Goal: Task Accomplishment & Management: Manage account settings

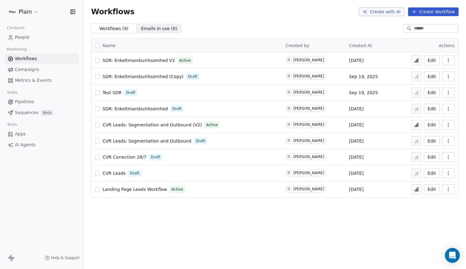
click at [30, 101] on span "Pipelines" at bounding box center [24, 102] width 19 height 7
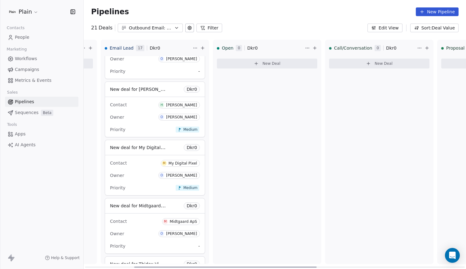
scroll to position [0, 103]
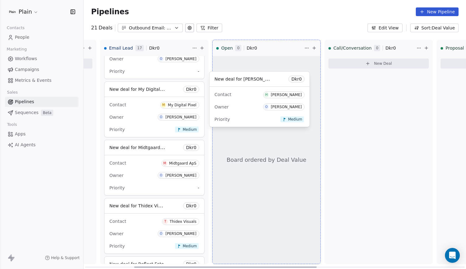
drag, startPoint x: 134, startPoint y: 108, endPoint x: 240, endPoint y: 99, distance: 105.8
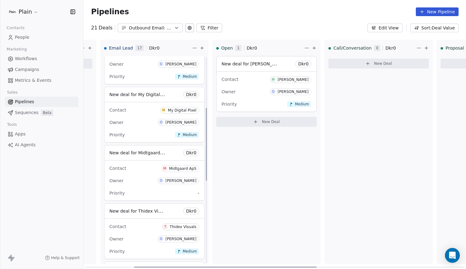
scroll to position [144, 0]
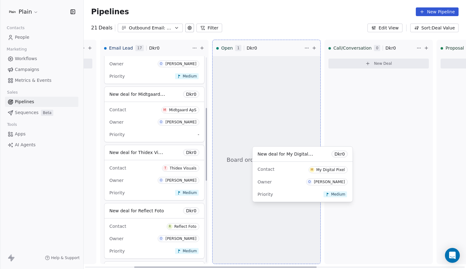
drag, startPoint x: 143, startPoint y: 122, endPoint x: 295, endPoint y: 185, distance: 165.2
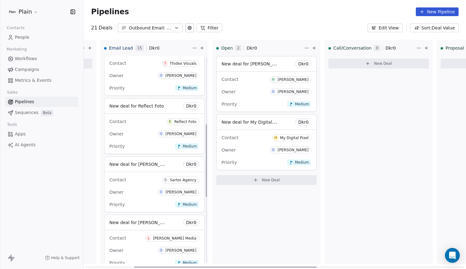
scroll to position [190, 0]
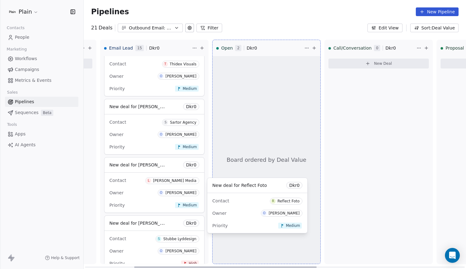
drag, startPoint x: 153, startPoint y: 129, endPoint x: 257, endPoint y: 209, distance: 131.5
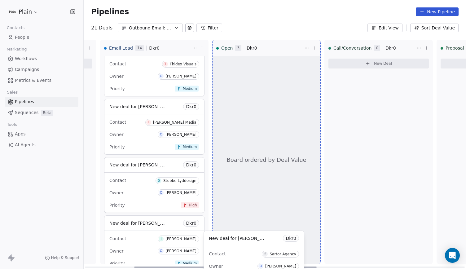
scroll to position [42, 0]
drag, startPoint x: 175, startPoint y: 122, endPoint x: 275, endPoint y: 255, distance: 166.1
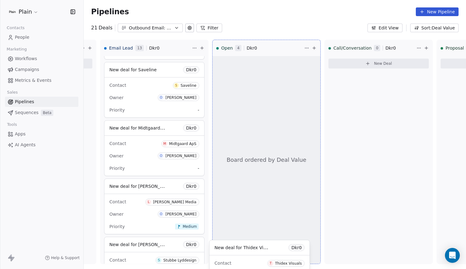
scroll to position [100, 0]
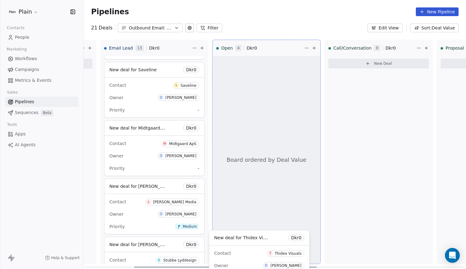
drag, startPoint x: 175, startPoint y: 205, endPoint x: 280, endPoint y: 258, distance: 117.5
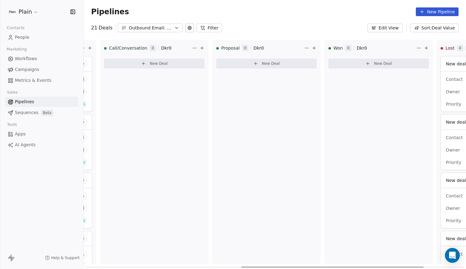
scroll to position [0, 414]
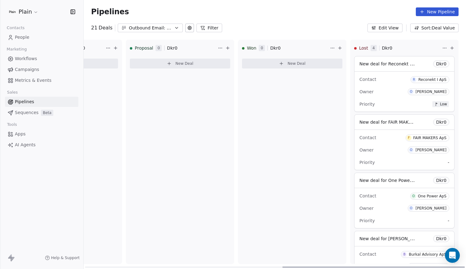
click at [397, 143] on div "Contact F FAIR MAKERS ApS Owner O Oliver Marloth Priority -" at bounding box center [405, 150] width 100 height 40
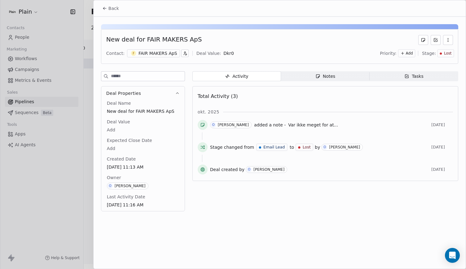
click at [322, 74] on div "Notes" at bounding box center [326, 76] width 20 height 7
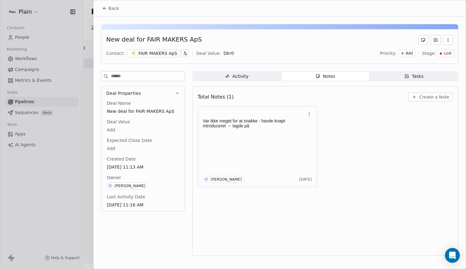
click at [111, 14] on button "Back" at bounding box center [111, 8] width 24 height 11
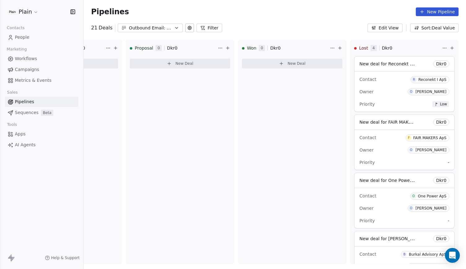
click at [20, 36] on span "People" at bounding box center [22, 37] width 15 height 7
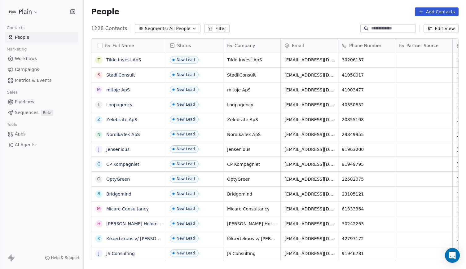
scroll to position [232, 378]
click at [32, 101] on span "Pipelines" at bounding box center [24, 102] width 19 height 7
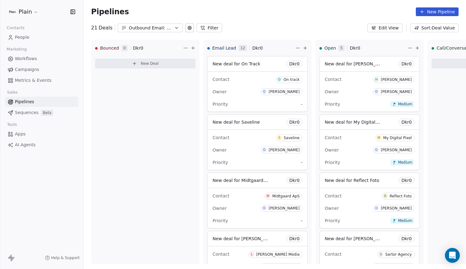
click at [162, 25] on div "Outbound Email: Enkeltmandsvirksomhed (SDR)" at bounding box center [150, 28] width 43 height 7
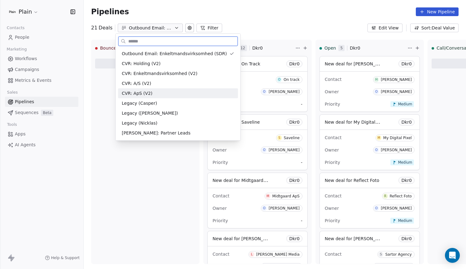
click at [149, 90] on div "CVR: ApS (V2)" at bounding box center [178, 93] width 113 height 7
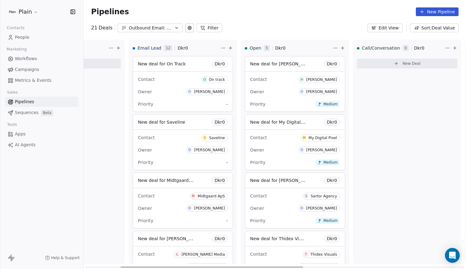
scroll to position [0, 24]
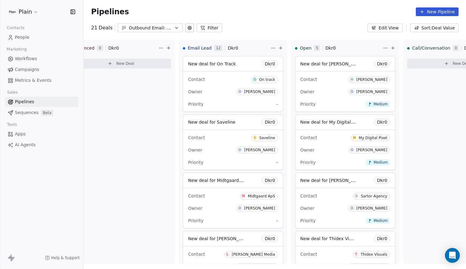
click at [163, 32] on button "Outbound Email: Enkeltmandsvirksomhed (SDR)" at bounding box center [150, 28] width 65 height 9
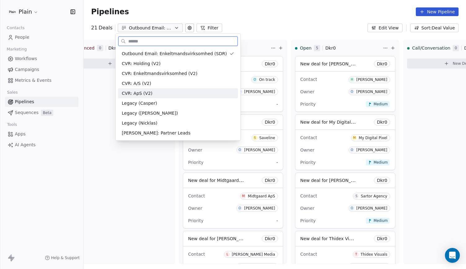
click at [158, 94] on div "CVR: ApS (V2)" at bounding box center [178, 93] width 113 height 7
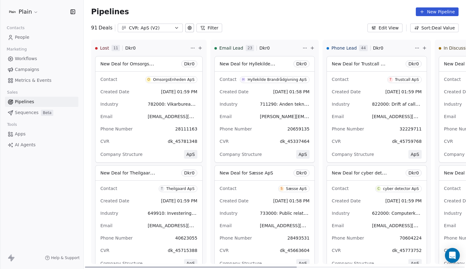
click at [310, 49] on icon at bounding box center [312, 48] width 5 height 5
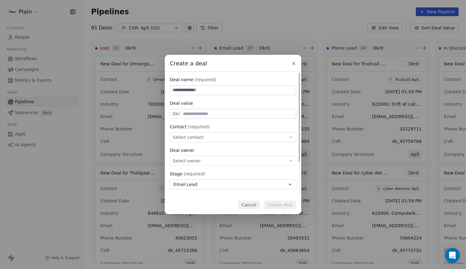
click at [230, 142] on div "Select contact" at bounding box center [233, 137] width 127 height 10
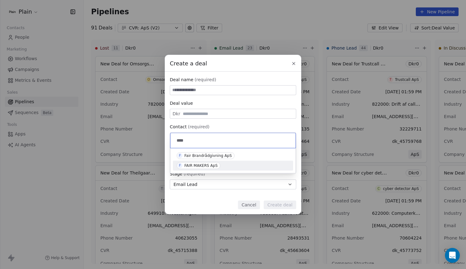
type input "****"
click at [224, 165] on div "F FAIR MAKERS ApS" at bounding box center [233, 165] width 113 height 7
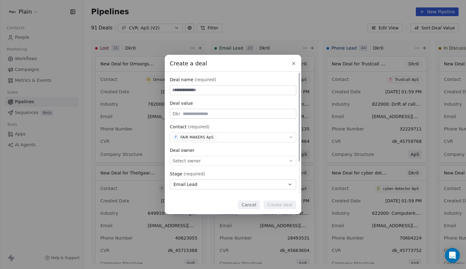
click at [214, 162] on div "Select owner" at bounding box center [233, 161] width 127 height 10
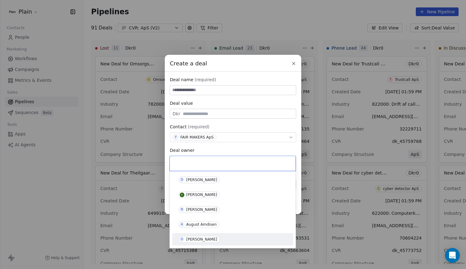
click at [200, 244] on div "O Oliver Marloth" at bounding box center [232, 239] width 121 height 12
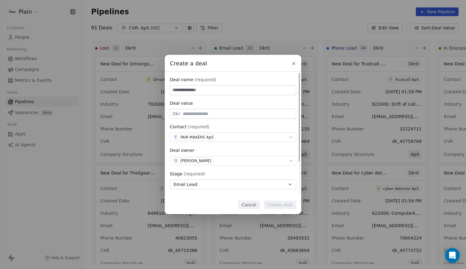
click at [225, 93] on input at bounding box center [233, 90] width 126 height 9
type input "**********"
click at [285, 204] on button "Create deal" at bounding box center [280, 205] width 33 height 9
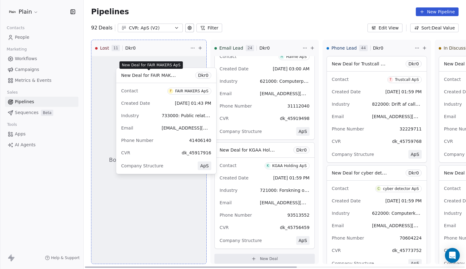
drag, startPoint x: 267, startPoint y: 156, endPoint x: 174, endPoint y: 74, distance: 124.1
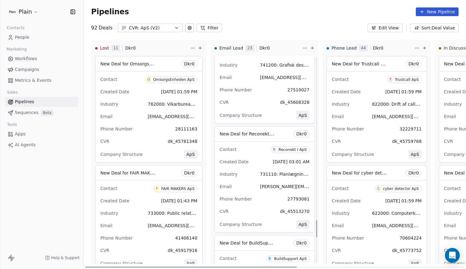
scroll to position [2004, 0]
click at [282, 161] on span "[DATE] 03:01 AM" at bounding box center [291, 161] width 37 height 7
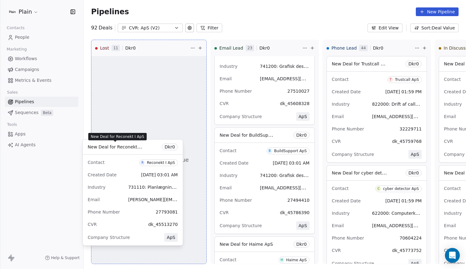
drag, startPoint x: 261, startPoint y: 130, endPoint x: 135, endPoint y: 145, distance: 127.1
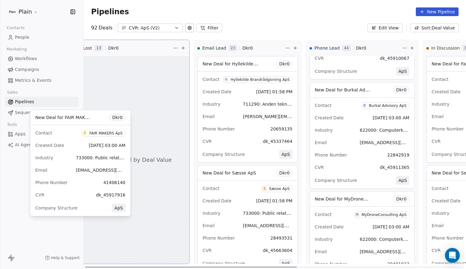
scroll to position [0, 0]
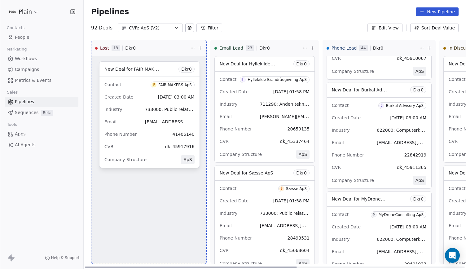
drag, startPoint x: 262, startPoint y: 108, endPoint x: 141, endPoint y: 95, distance: 121.3
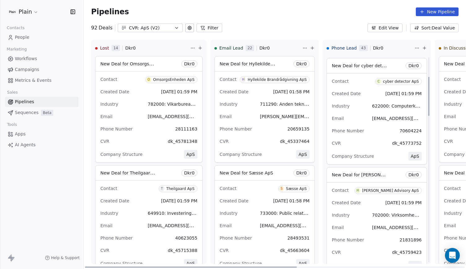
scroll to position [104, 0]
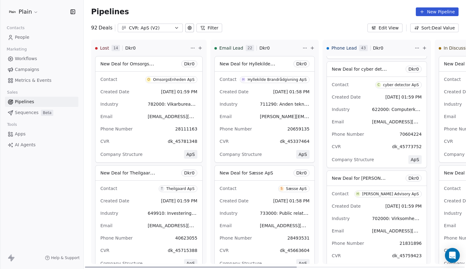
click at [353, 118] on div "Email 45773752@dk.plain.insure" at bounding box center [377, 122] width 90 height 10
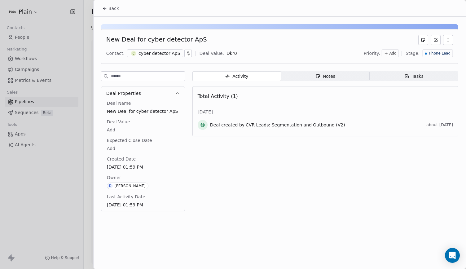
click at [164, 55] on div "cyber detector ApS" at bounding box center [160, 53] width 42 height 6
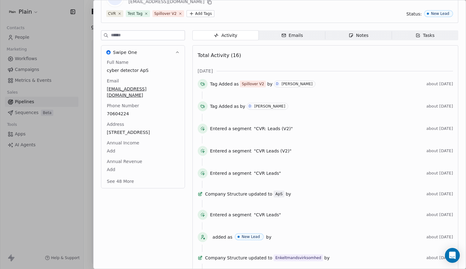
scroll to position [48, 0]
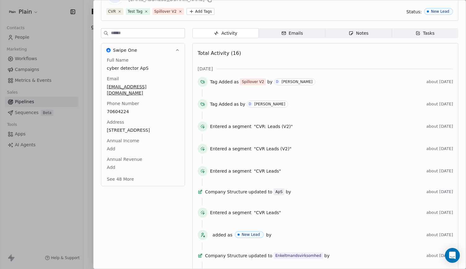
click at [129, 178] on button "See 48 More" at bounding box center [120, 179] width 35 height 11
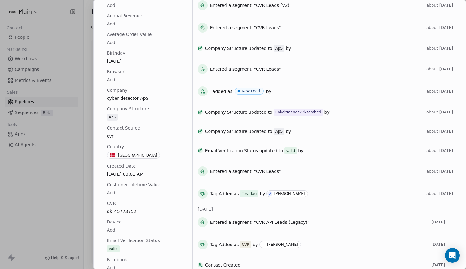
scroll to position [194, 0]
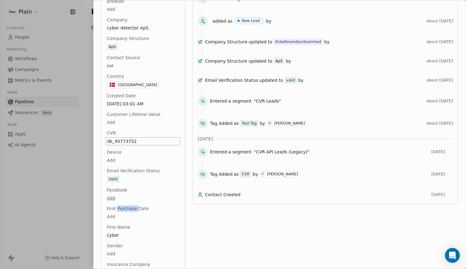
click at [130, 206] on span "First Purchase Date" at bounding box center [128, 209] width 44 height 6
click at [126, 138] on span "dk_45773752" at bounding box center [143, 141] width 72 height 6
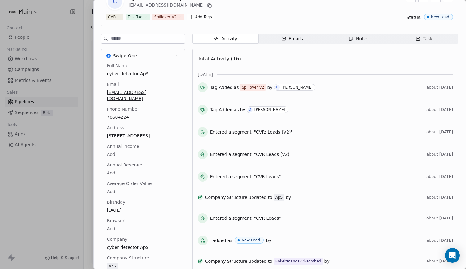
scroll to position [0, 0]
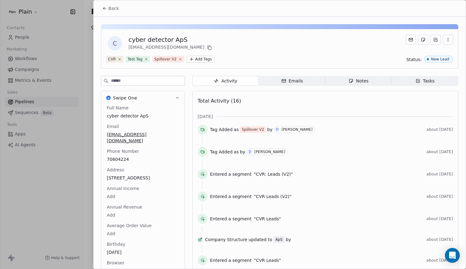
click at [338, 78] on span "Notes Notes" at bounding box center [359, 81] width 67 height 10
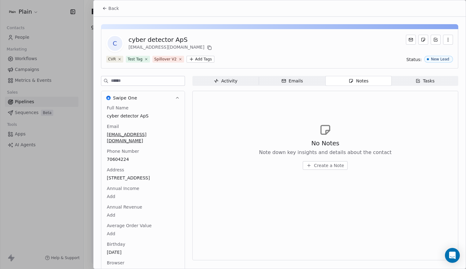
click at [302, 80] on span "Emails Emails" at bounding box center [292, 81] width 67 height 10
click at [403, 80] on span "Tasks Tasks" at bounding box center [425, 81] width 67 height 10
click at [378, 85] on span "Notes Notes" at bounding box center [359, 81] width 67 height 10
click at [236, 83] on div "Activity" at bounding box center [225, 81] width 23 height 7
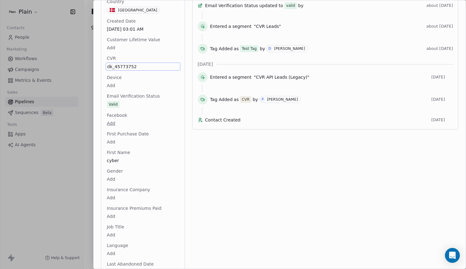
scroll to position [262, 0]
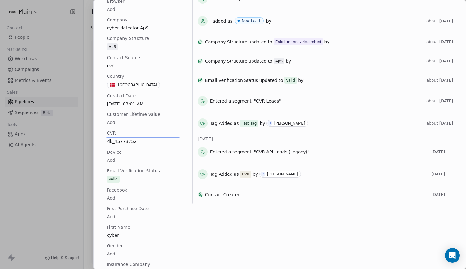
click at [134, 138] on span "dk_45773752" at bounding box center [143, 141] width 72 height 6
click at [136, 137] on textarea "**********" at bounding box center [140, 140] width 69 height 19
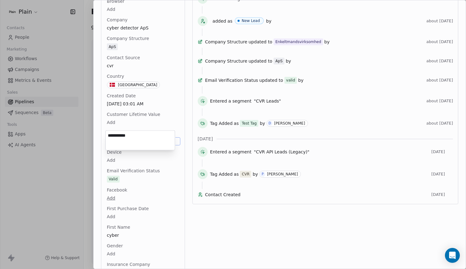
click at [136, 137] on textarea "**********" at bounding box center [140, 140] width 69 height 19
click at [136, 136] on textarea "**********" at bounding box center [140, 140] width 69 height 19
click at [178, 148] on html "Plain Contacts People Marketing Workflows Campaigns Metrics & Events Sales Pipe…" at bounding box center [233, 134] width 466 height 269
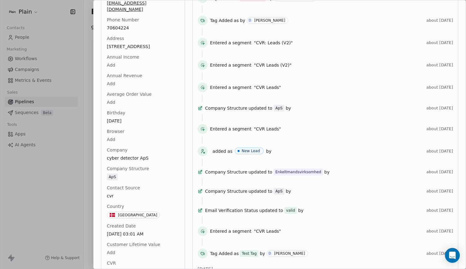
scroll to position [0, 0]
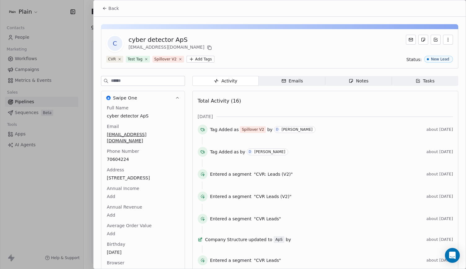
click at [106, 6] on icon at bounding box center [104, 8] width 5 height 5
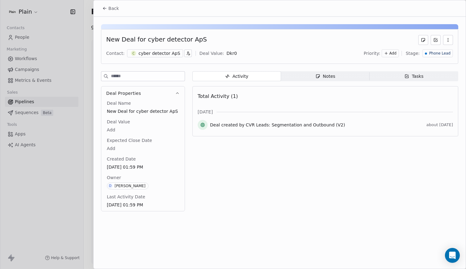
click at [112, 12] on button "Back" at bounding box center [111, 8] width 24 height 11
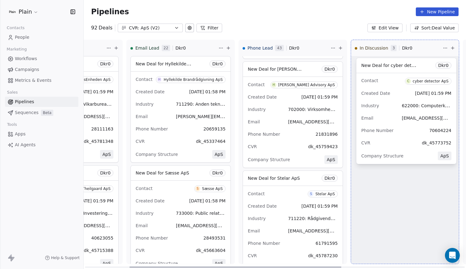
drag, startPoint x: 371, startPoint y: 89, endPoint x: 405, endPoint y: 86, distance: 33.4
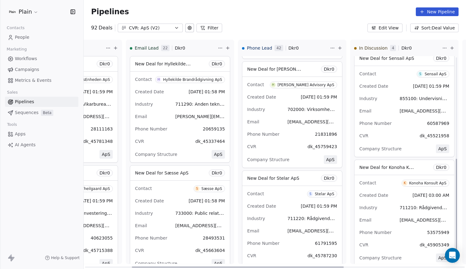
scroll to position [245, 0]
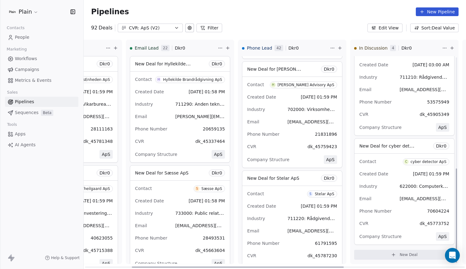
click at [392, 160] on div "Contact C cyber detector ApS" at bounding box center [405, 161] width 90 height 10
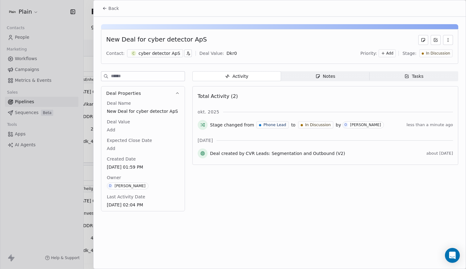
click at [318, 83] on div "Activity Activity Notes Notes Tasks Tasks Total Activity (2) okt. 2025 Stage ch…" at bounding box center [326, 143] width 266 height 144
click at [319, 79] on div "Notes" at bounding box center [326, 76] width 20 height 7
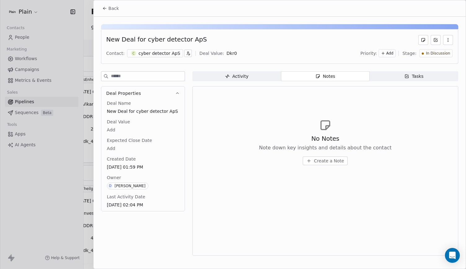
click at [322, 161] on span "Create a Note" at bounding box center [329, 161] width 30 height 6
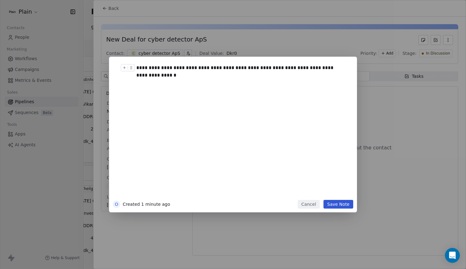
click at [254, 69] on div "**********" at bounding box center [239, 71] width 207 height 15
click at [251, 77] on div "**********" at bounding box center [239, 75] width 207 height 7
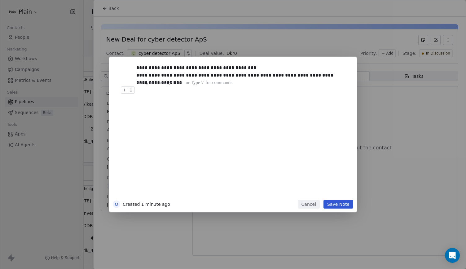
click at [341, 210] on div "**********" at bounding box center [233, 135] width 248 height 156
click at [342, 206] on button "Save Note" at bounding box center [339, 204] width 30 height 9
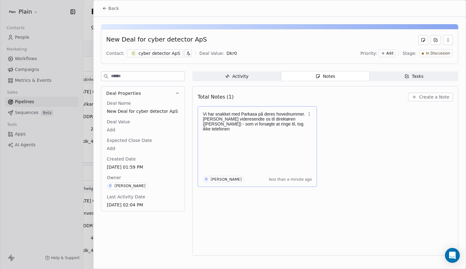
click at [286, 153] on div "Vi har snakket med Parkasa på deres hovednummer. Han videresendte os til direkt…" at bounding box center [257, 146] width 109 height 73
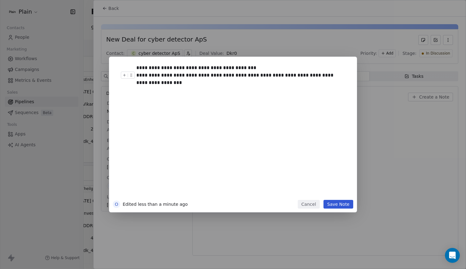
click at [343, 78] on div "**********" at bounding box center [239, 75] width 207 height 7
click at [138, 73] on div "**********" at bounding box center [239, 75] width 207 height 7
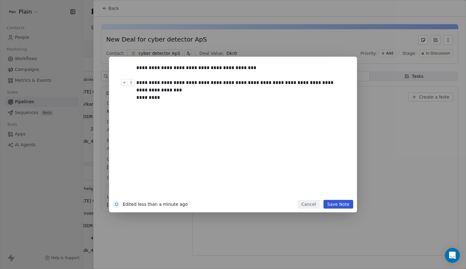
click at [134, 90] on div "**********" at bounding box center [241, 130] width 216 height 140
click at [139, 89] on div at bounding box center [242, 90] width 212 height 7
click at [333, 208] on button "Save Note" at bounding box center [339, 204] width 30 height 9
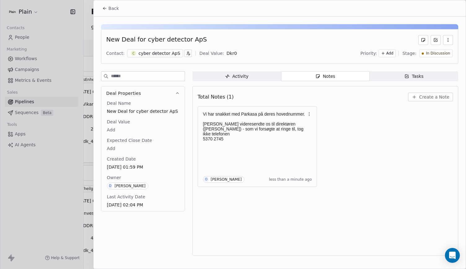
click at [113, 6] on span "Back" at bounding box center [114, 8] width 11 height 6
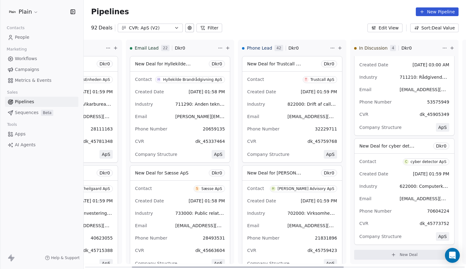
click at [296, 121] on div "Email 45759768@dk.plain.insure" at bounding box center [292, 117] width 90 height 10
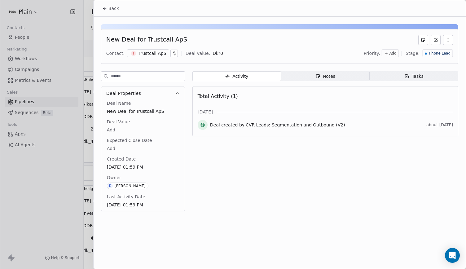
click at [111, 9] on span "Back" at bounding box center [114, 8] width 11 height 6
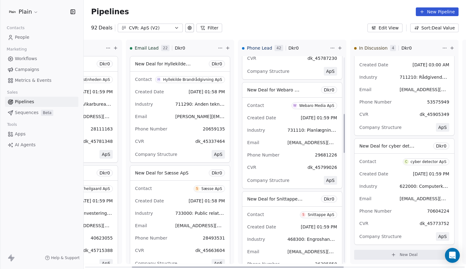
scroll to position [302, 0]
click at [276, 114] on div "Created Date [DATE] 01:59 PM" at bounding box center [292, 118] width 90 height 10
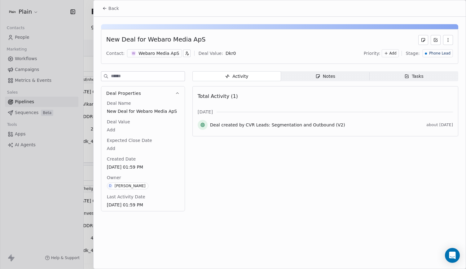
click at [163, 50] on div "Webaro Media ApS" at bounding box center [159, 53] width 41 height 6
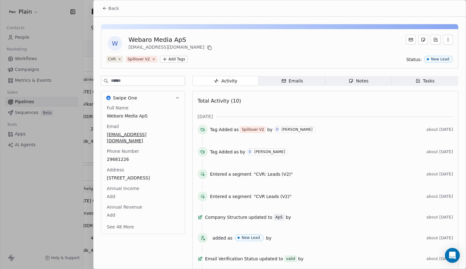
scroll to position [28, 0]
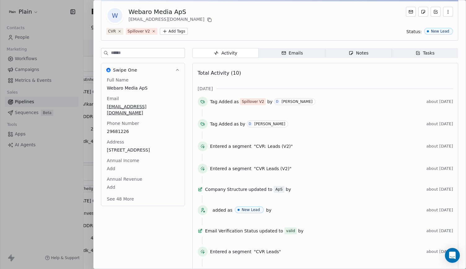
click at [119, 193] on button "See 48 More" at bounding box center [120, 198] width 35 height 11
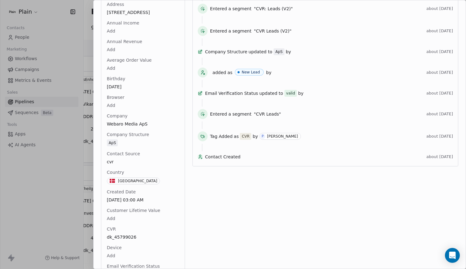
scroll to position [165, 0]
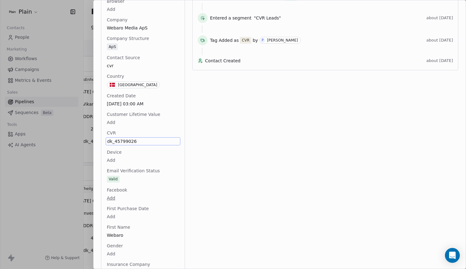
click at [130, 138] on span "dk_45799026" at bounding box center [143, 141] width 72 height 6
click at [135, 132] on textarea "**********" at bounding box center [140, 140] width 69 height 19
click at [136, 134] on textarea "**********" at bounding box center [140, 140] width 69 height 19
click at [154, 122] on html "Plain Contacts People Marketing Workflows Campaigns Metrics & Events Sales Pipe…" at bounding box center [233, 134] width 466 height 269
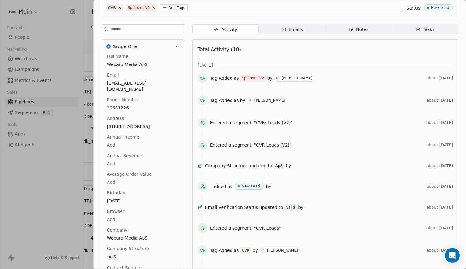
scroll to position [0, 0]
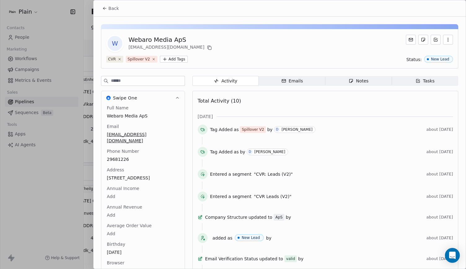
click at [109, 10] on span "Back" at bounding box center [114, 8] width 11 height 6
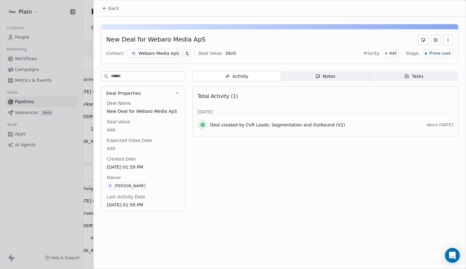
click at [110, 8] on span "Back" at bounding box center [114, 8] width 11 height 6
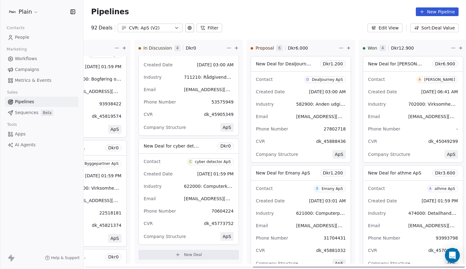
scroll to position [0, 303]
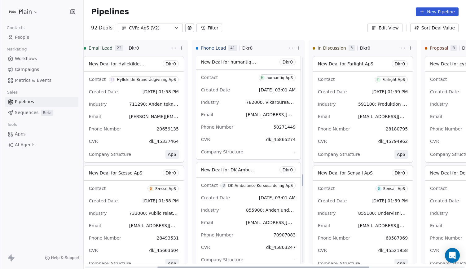
scroll to position [2045, 0]
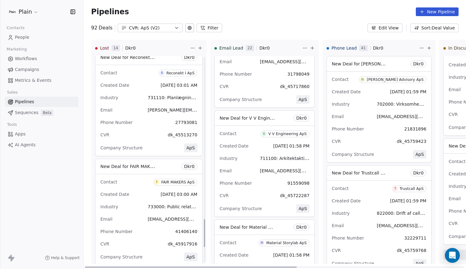
scroll to position [1212, 0]
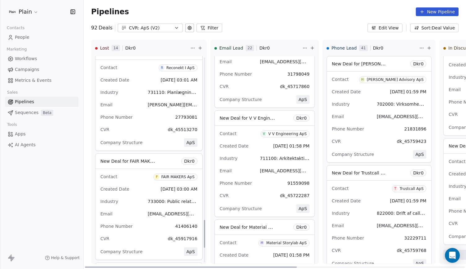
drag, startPoint x: 152, startPoint y: 174, endPoint x: 149, endPoint y: 186, distance: 12.2
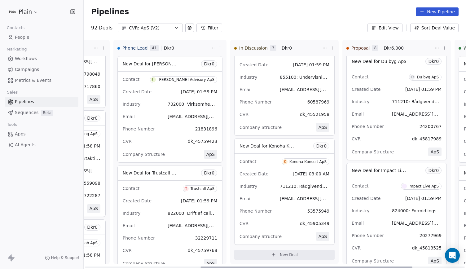
scroll to position [0, 208]
click at [292, 257] on button "New Deal" at bounding box center [285, 255] width 100 height 10
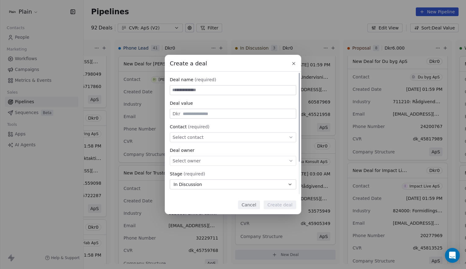
click at [214, 137] on div "Select contact" at bounding box center [233, 137] width 127 height 10
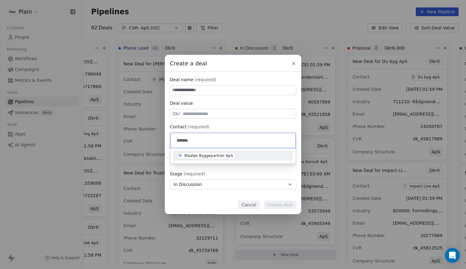
type input "******"
click at [218, 158] on span "M Maaløe Byggepartner ApS" at bounding box center [206, 155] width 59 height 7
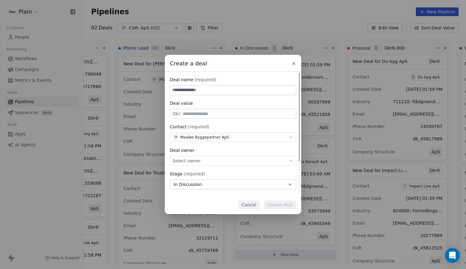
click at [198, 158] on div "Select owner" at bounding box center [233, 161] width 127 height 10
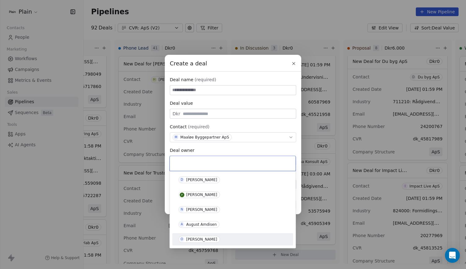
click at [207, 238] on div "[PERSON_NAME]" at bounding box center [201, 239] width 31 height 4
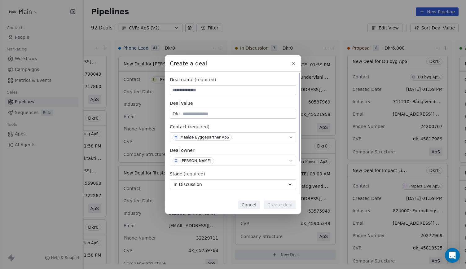
click at [235, 158] on div "O Oliver Marloth" at bounding box center [233, 161] width 127 height 10
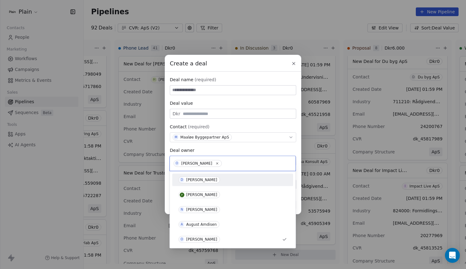
click at [217, 180] on div "D Daniel Borup" at bounding box center [233, 179] width 109 height 7
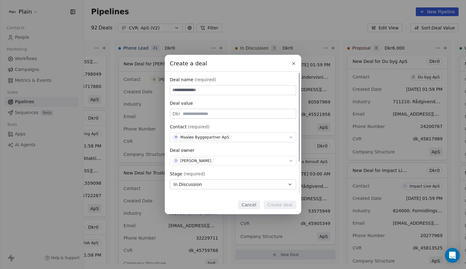
click at [229, 88] on input at bounding box center [233, 90] width 126 height 9
type input "**********"
click at [276, 204] on button "Create deal" at bounding box center [280, 205] width 33 height 9
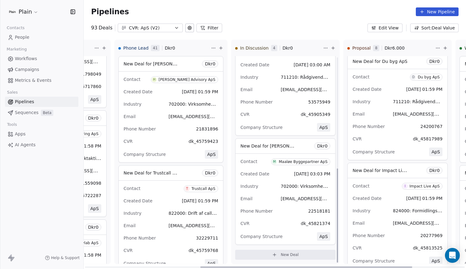
scroll to position [242, 0]
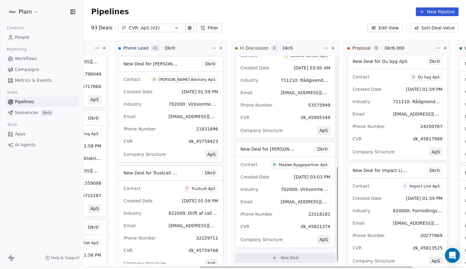
click at [270, 181] on div "Contact M Maaløe Byggepartner ApS Created Date Oct 02, 2025 03:03 PM Industry 7…" at bounding box center [286, 202] width 100 height 91
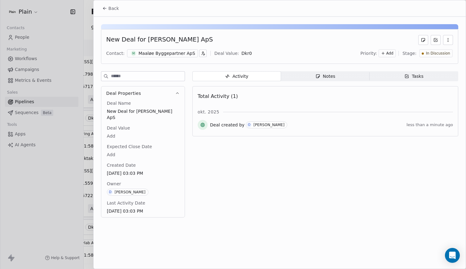
click at [319, 73] on div "Notes" at bounding box center [326, 76] width 20 height 7
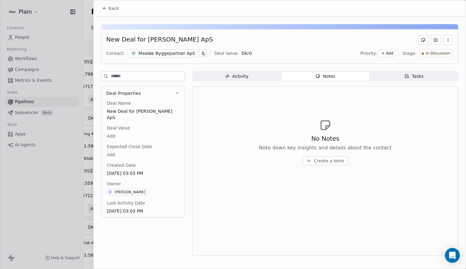
click at [320, 160] on span "Create a Note" at bounding box center [329, 161] width 30 height 6
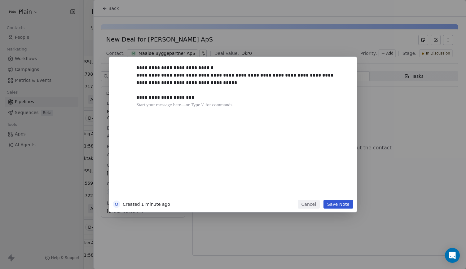
click at [332, 202] on button "Save Note" at bounding box center [339, 204] width 30 height 9
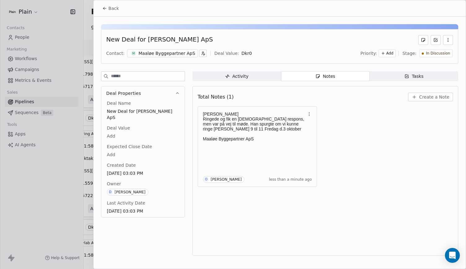
click at [81, 122] on div at bounding box center [233, 134] width 466 height 269
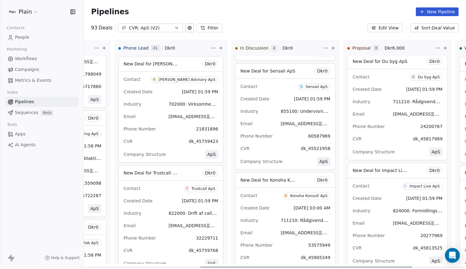
click at [156, 129] on div "Phone Number 21831896" at bounding box center [171, 129] width 95 height 10
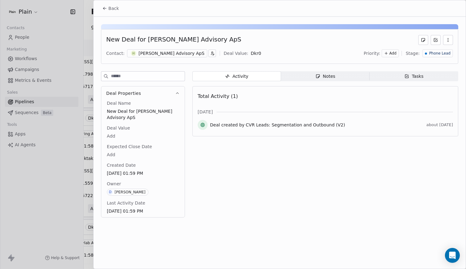
click at [150, 52] on div "Hauge Advisory ApS" at bounding box center [172, 53] width 66 height 6
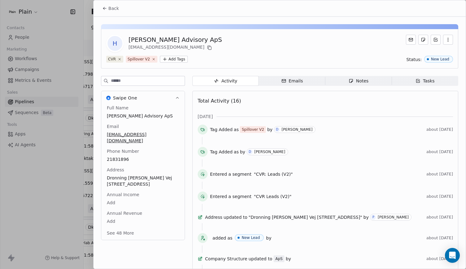
click at [126, 228] on button "See 48 More" at bounding box center [120, 233] width 35 height 11
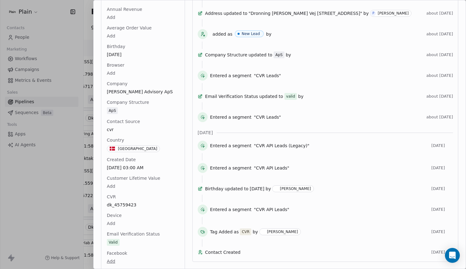
scroll to position [210, 0]
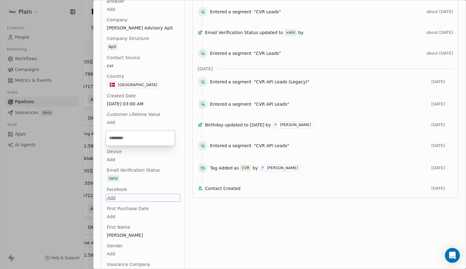
scroll to position [324, 0]
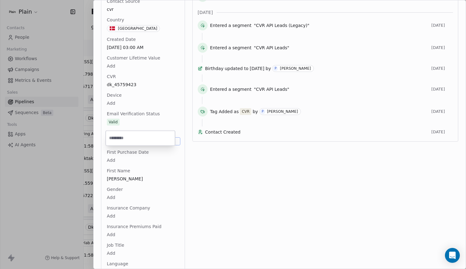
drag, startPoint x: 128, startPoint y: 191, endPoint x: 162, endPoint y: 158, distance: 47.6
click at [162, 158] on html "Plain Contacts People Marketing Workflows Campaigns Metrics & Events Sales Pipe…" at bounding box center [233, 134] width 466 height 269
click at [159, 87] on html "Plain Contacts People Marketing Workflows Campaigns Metrics & Events Sales Pipe…" at bounding box center [233, 134] width 466 height 269
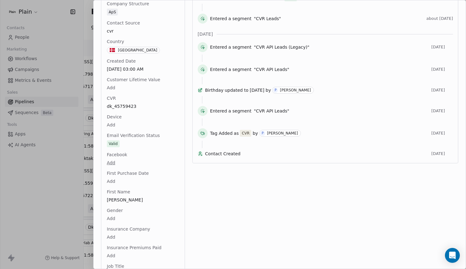
scroll to position [188, 0]
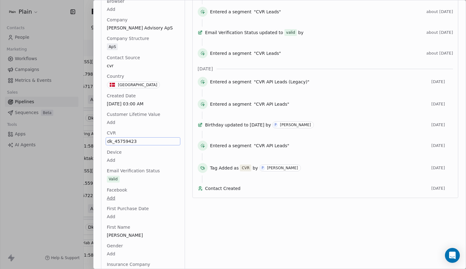
click at [136, 138] on span "dk_45759423" at bounding box center [143, 141] width 72 height 6
click at [189, 172] on html "Plain Contacts People Marketing Workflows Campaigns Metrics & Events Sales Pipe…" at bounding box center [233, 134] width 466 height 269
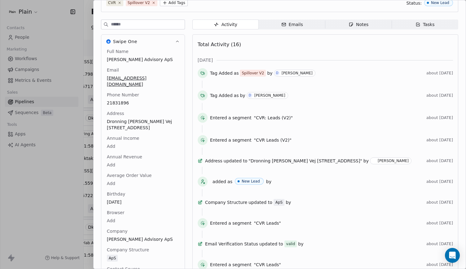
scroll to position [0, 0]
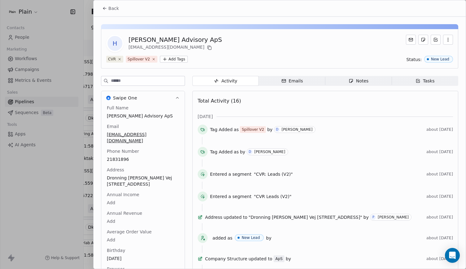
click at [108, 9] on button "Back" at bounding box center [111, 8] width 24 height 11
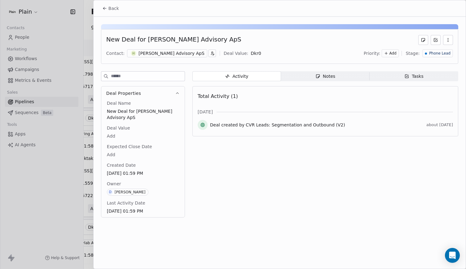
click at [112, 9] on span "Back" at bounding box center [114, 8] width 11 height 6
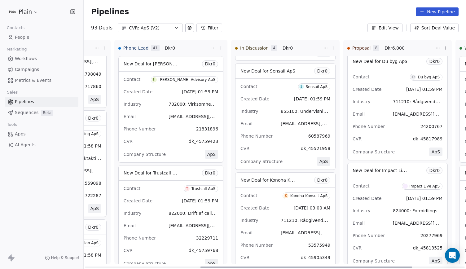
click at [150, 99] on div "Industry 702000: Virksomhedsrådgivning og anden ledelsesrådgivning" at bounding box center [171, 104] width 95 height 10
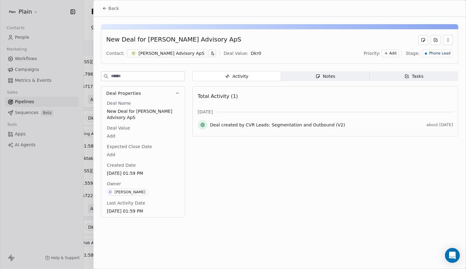
click at [155, 51] on div "Hauge Advisory ApS" at bounding box center [172, 53] width 66 height 6
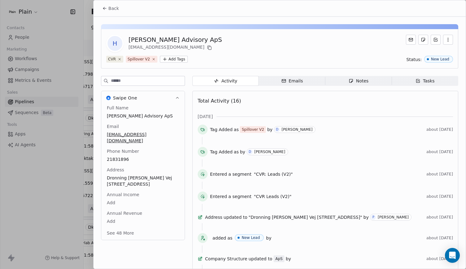
click at [355, 85] on span "Notes Notes" at bounding box center [359, 81] width 67 height 10
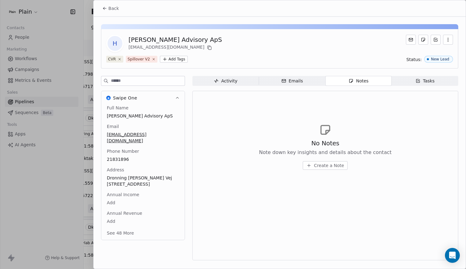
click at [329, 167] on span "Create a Note" at bounding box center [329, 165] width 30 height 6
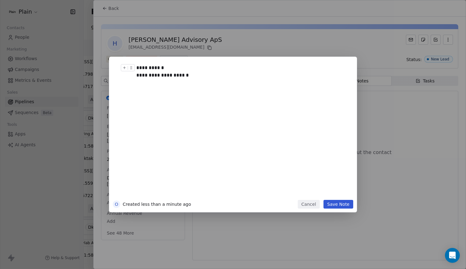
click at [194, 69] on div "**********" at bounding box center [239, 71] width 207 height 15
click at [204, 82] on div "**********" at bounding box center [239, 79] width 207 height 15
click at [136, 82] on div at bounding box center [129, 77] width 16 height 11
click at [140, 82] on div "**********" at bounding box center [239, 79] width 207 height 15
click at [238, 67] on div "**********" at bounding box center [239, 67] width 207 height 7
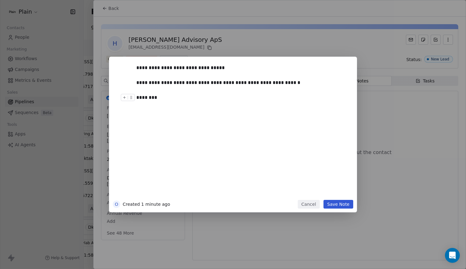
click at [148, 97] on div "********" at bounding box center [239, 97] width 207 height 7
click at [337, 199] on div "**********" at bounding box center [241, 130] width 216 height 140
click at [338, 203] on button "Save Note" at bounding box center [339, 204] width 30 height 9
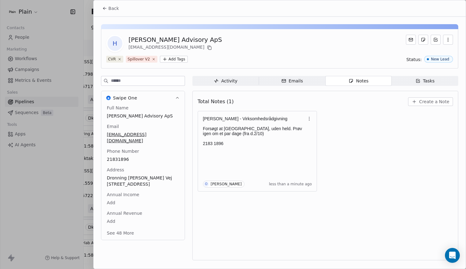
click at [110, 11] on span "Back" at bounding box center [114, 8] width 11 height 6
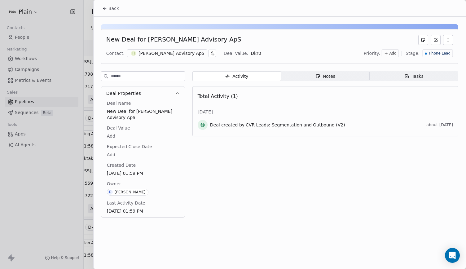
click at [114, 8] on span "Back" at bounding box center [114, 8] width 11 height 6
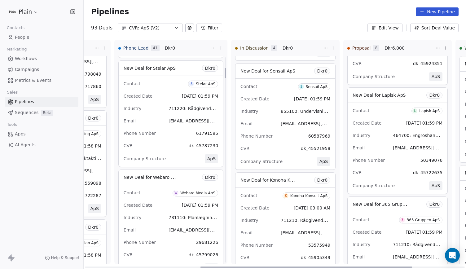
scroll to position [215, 0]
click at [155, 129] on div "Phone Number 61791595" at bounding box center [171, 132] width 95 height 10
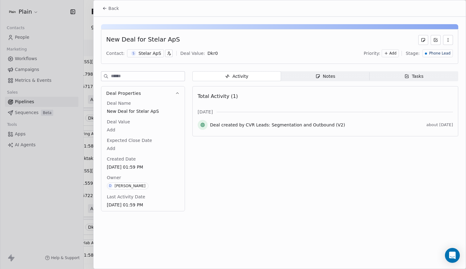
click at [153, 54] on div "Stelar ApS" at bounding box center [150, 53] width 23 height 6
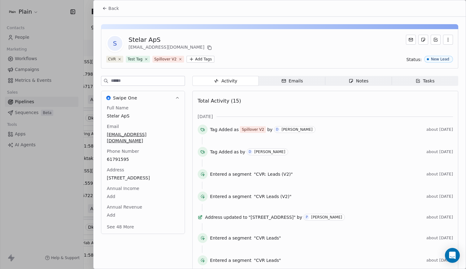
click at [122, 221] on button "See 48 More" at bounding box center [120, 226] width 35 height 11
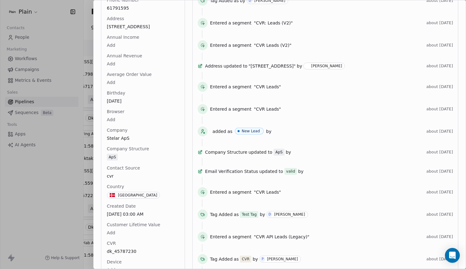
scroll to position [147, 0]
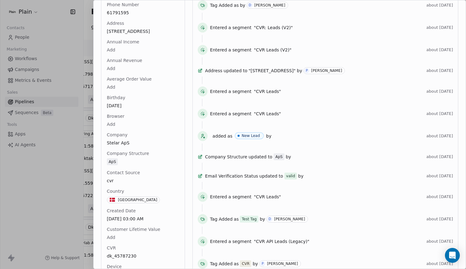
click at [129, 245] on div "CVR dk_45787230" at bounding box center [143, 252] width 75 height 15
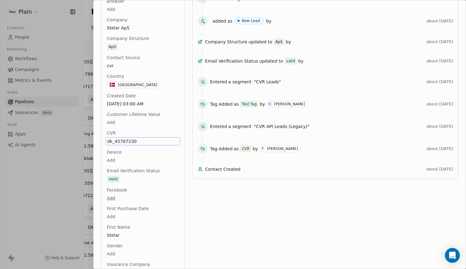
click at [134, 138] on span "dk_45787230" at bounding box center [143, 141] width 72 height 6
click at [139, 134] on textarea "**********" at bounding box center [140, 140] width 69 height 19
click at [162, 119] on html "Plain Contacts People Marketing Workflows Campaigns Metrics & Events Sales Pipe…" at bounding box center [233, 134] width 466 height 269
click at [57, 122] on div at bounding box center [233, 134] width 466 height 269
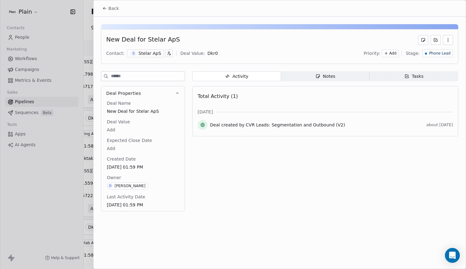
click at [60, 122] on div at bounding box center [233, 134] width 466 height 269
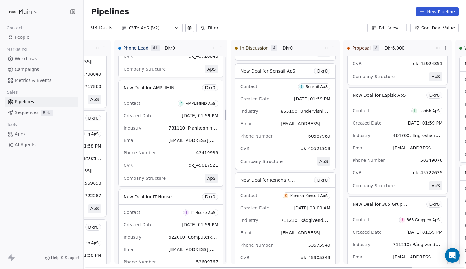
scroll to position [1069, 0]
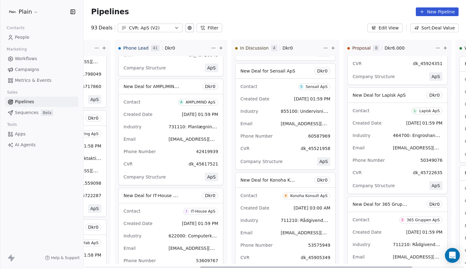
click at [169, 141] on div "Email 45617521@dk.plain.insure" at bounding box center [171, 139] width 95 height 10
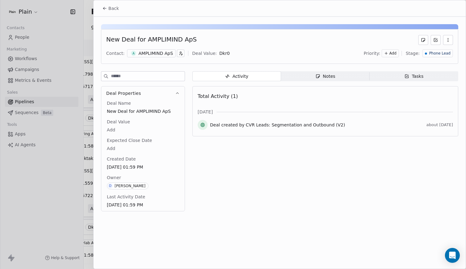
click at [157, 57] on div "A AMPLIMIND ApS" at bounding box center [151, 53] width 49 height 8
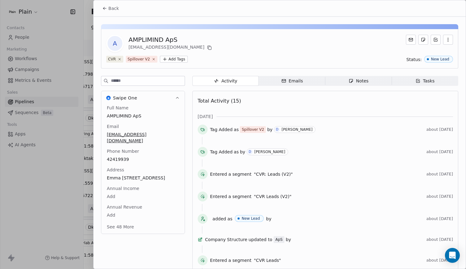
click at [123, 231] on button "See 48 More" at bounding box center [120, 226] width 35 height 11
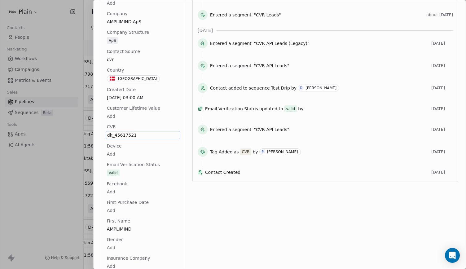
click at [143, 135] on span "dk_45617521" at bounding box center [143, 135] width 72 height 6
click at [143, 135] on textarea "**********" at bounding box center [140, 140] width 69 height 19
click at [167, 115] on html "Plain Contacts People Marketing Workflows Campaigns Metrics & Events Sales Pipe…" at bounding box center [233, 134] width 466 height 269
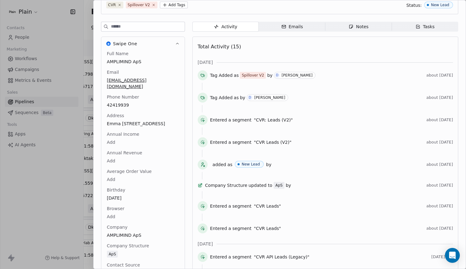
scroll to position [0, 0]
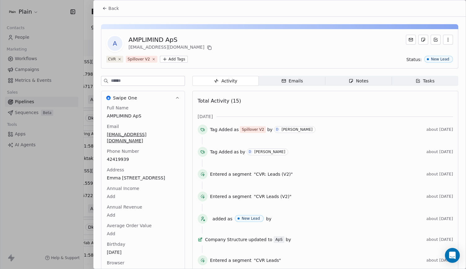
click at [340, 81] on span "Notes Notes" at bounding box center [359, 81] width 67 height 10
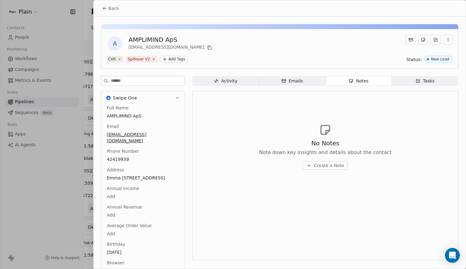
click at [105, 7] on icon at bounding box center [104, 8] width 5 height 5
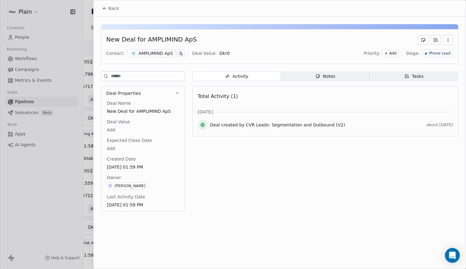
click at [439, 52] on span "Phone Lead" at bounding box center [439, 53] width 21 height 5
click at [418, 63] on span "Lost" at bounding box center [420, 66] width 9 height 6
click at [114, 7] on span "Back" at bounding box center [114, 8] width 11 height 6
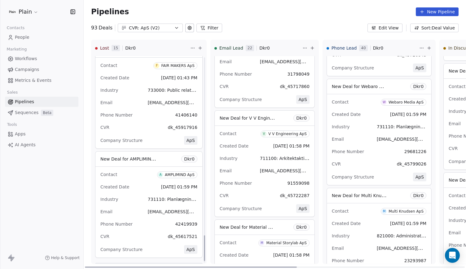
scroll to position [1433, 0]
click at [126, 201] on div "Industry 731110: Planlægning og design af reklamekampagner" at bounding box center [148, 200] width 97 height 10
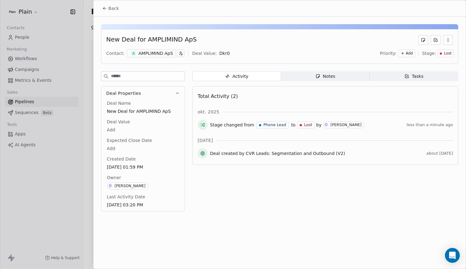
click at [302, 76] on span "Notes Notes" at bounding box center [325, 76] width 89 height 10
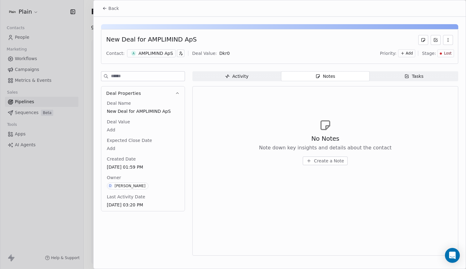
click at [327, 164] on button "Create a Note" at bounding box center [325, 161] width 45 height 9
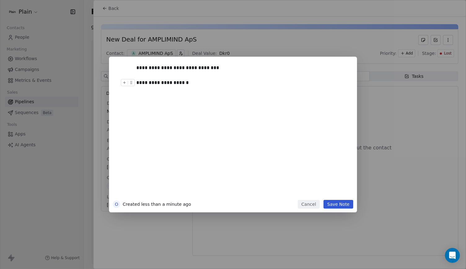
click at [166, 83] on div "**********" at bounding box center [239, 82] width 207 height 7
click at [201, 82] on div "**********" at bounding box center [239, 82] width 207 height 7
click at [334, 202] on button "Save Note" at bounding box center [339, 204] width 30 height 9
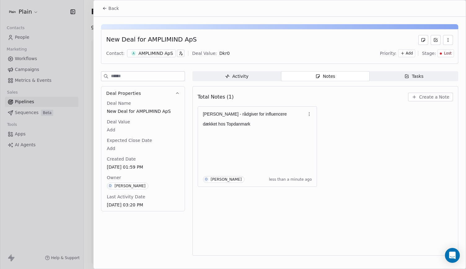
click at [111, 8] on span "Back" at bounding box center [114, 8] width 11 height 6
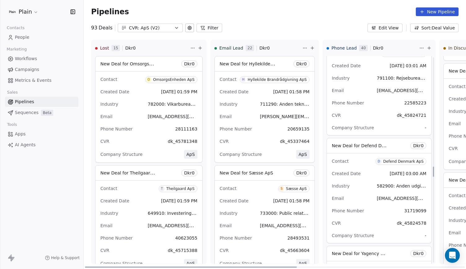
scroll to position [2209, 0]
click at [358, 185] on div "Industry 582900: Anden udgivelse af software" at bounding box center [379, 186] width 95 height 10
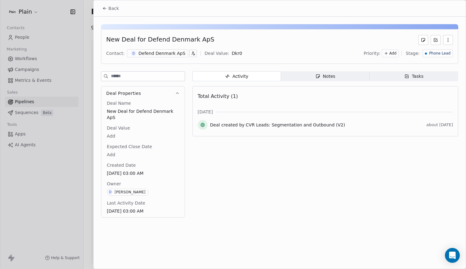
click at [176, 213] on div "Deal Name New Deal for Defend Denmark ApS Deal Value Add Expected Close Date Ad…" at bounding box center [142, 158] width 83 height 117
click at [153, 55] on div "Defend Denmark ApS" at bounding box center [162, 53] width 47 height 6
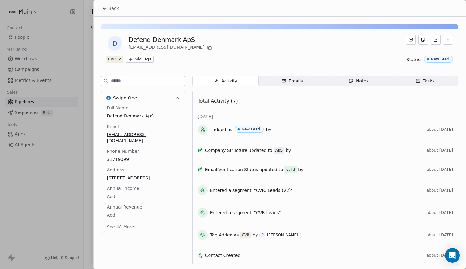
scroll to position [9, 0]
click at [123, 221] on button "See 48 More" at bounding box center [120, 226] width 35 height 11
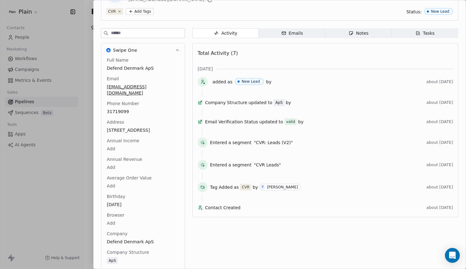
scroll to position [0, 0]
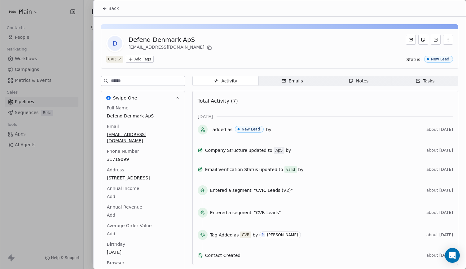
click at [111, 6] on span "Back" at bounding box center [114, 8] width 11 height 6
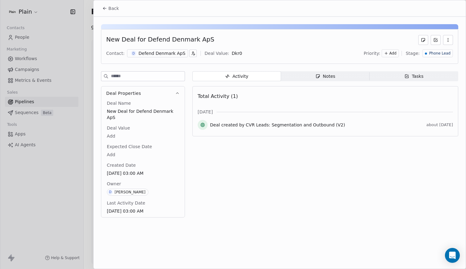
click at [107, 8] on icon at bounding box center [104, 8] width 5 height 5
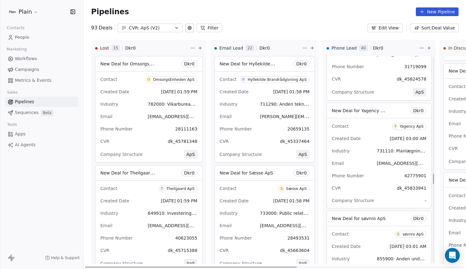
scroll to position [2355, 0]
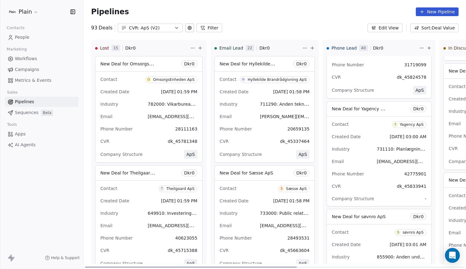
click at [363, 132] on div "Created Date Aug 28, 2025 03:00 AM" at bounding box center [379, 137] width 95 height 10
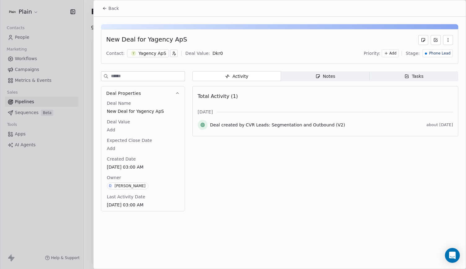
click at [143, 54] on div "Yagency ApS" at bounding box center [153, 53] width 28 height 6
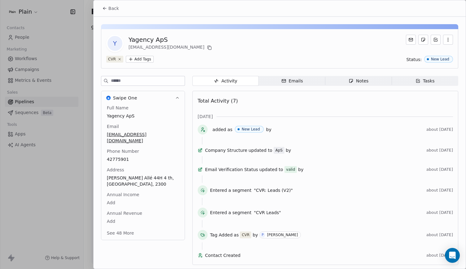
scroll to position [9, 0]
click at [121, 228] on button "See 48 More" at bounding box center [120, 233] width 35 height 11
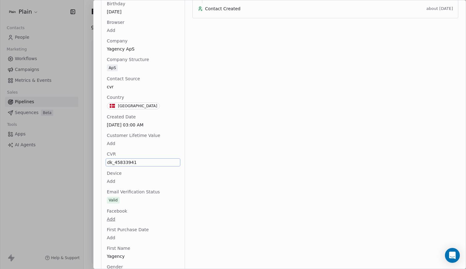
scroll to position [268, 0]
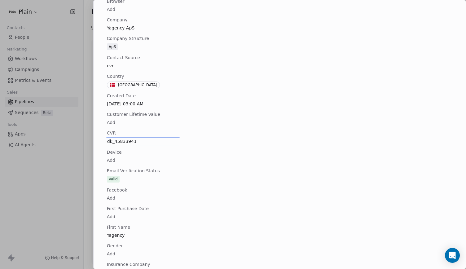
click at [135, 138] on span "dk_45833941" at bounding box center [143, 141] width 72 height 6
click at [136, 136] on textarea "**********" at bounding box center [140, 140] width 69 height 19
click at [149, 68] on html "Plain Contacts People Marketing Workflows Campaigns Metrics & Events Sales Pipe…" at bounding box center [233, 134] width 466 height 269
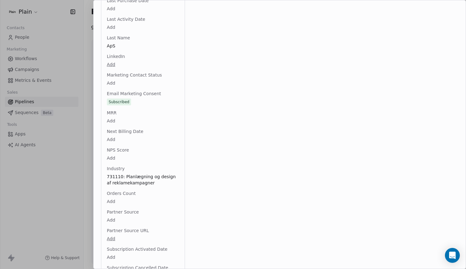
scroll to position [0, 0]
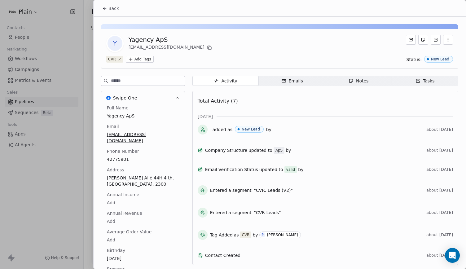
click at [358, 83] on div "Notes" at bounding box center [359, 81] width 20 height 7
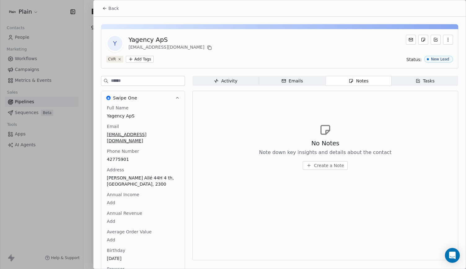
click at [318, 164] on span "Create a Note" at bounding box center [329, 165] width 30 height 6
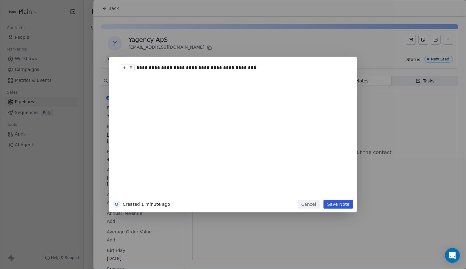
click at [136, 67] on div at bounding box center [129, 69] width 16 height 11
click at [138, 68] on div "**********" at bounding box center [239, 67] width 207 height 7
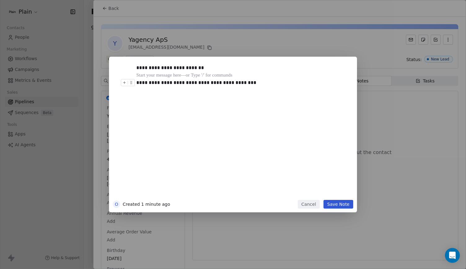
click at [332, 201] on button "Save Note" at bounding box center [339, 204] width 30 height 9
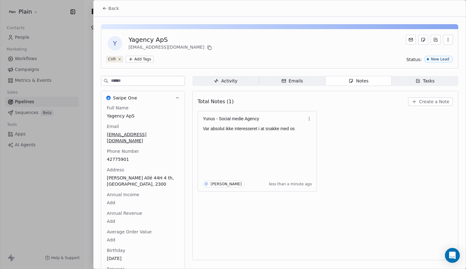
click at [108, 8] on button "Back" at bounding box center [111, 8] width 24 height 11
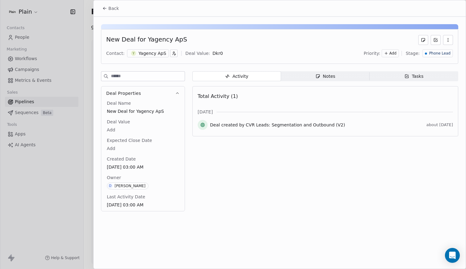
click at [441, 54] on span "Phone Lead" at bounding box center [439, 53] width 21 height 5
click at [415, 68] on div "Lost" at bounding box center [430, 66] width 38 height 6
click at [112, 8] on span "Back" at bounding box center [114, 8] width 11 height 6
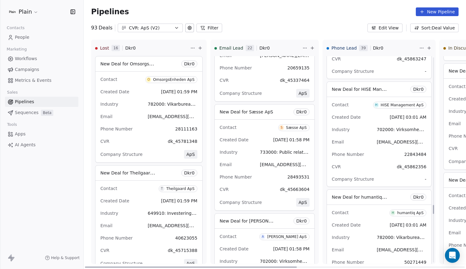
scroll to position [3369, 0]
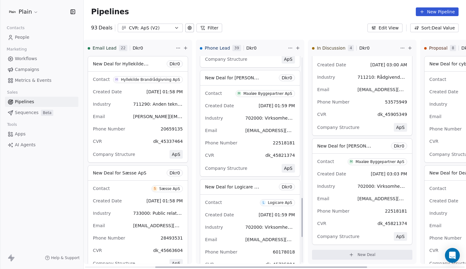
scroll to position [750, 0]
drag, startPoint x: 260, startPoint y: 101, endPoint x: 241, endPoint y: 118, distance: 25.4
click at [246, 118] on span "702000: Virksomhedsrådgivning og anden ledelsesrådgivning" at bounding box center [313, 118] width 135 height 6
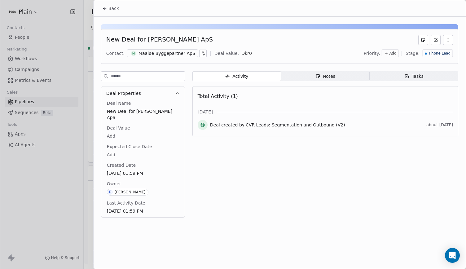
click at [109, 5] on span "Back" at bounding box center [114, 8] width 11 height 6
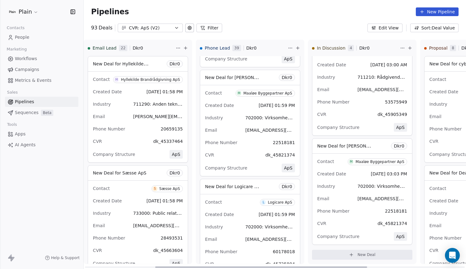
click at [241, 122] on div "Contact [PERSON_NAME] Byggepartner ApS Created Date [DATE] 01:59 PM Industry 70…" at bounding box center [250, 130] width 100 height 91
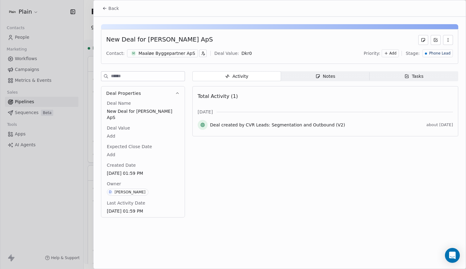
click at [451, 37] on button "button" at bounding box center [448, 40] width 10 height 10
click at [422, 57] on div "Delete" at bounding box center [431, 54] width 42 height 10
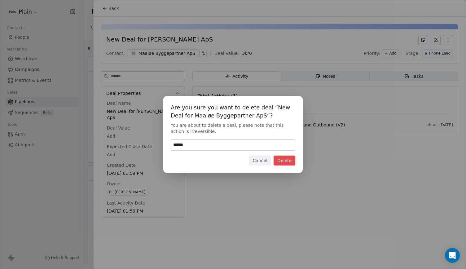
type input "******"
click at [274, 159] on div "Cancel Delete" at bounding box center [233, 161] width 125 height 10
click at [285, 162] on button "Delete" at bounding box center [285, 161] width 22 height 10
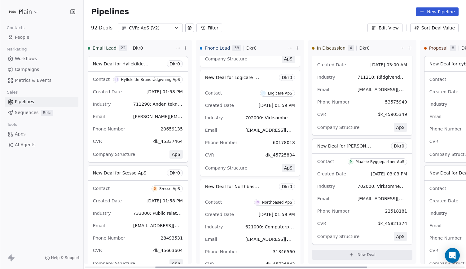
click at [347, 187] on div "Industry 702000: Virksomhedsrådgivning og anden ledelsesrådgivning" at bounding box center [363, 186] width 90 height 10
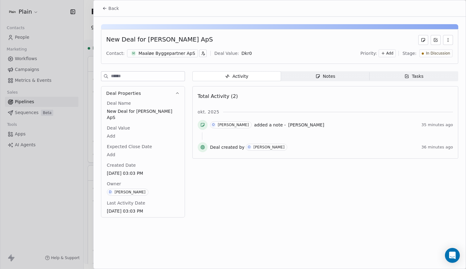
click at [300, 73] on span "Notes Notes" at bounding box center [325, 76] width 89 height 10
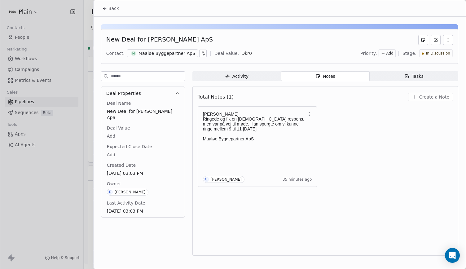
click at [111, 6] on span "Back" at bounding box center [114, 8] width 11 height 6
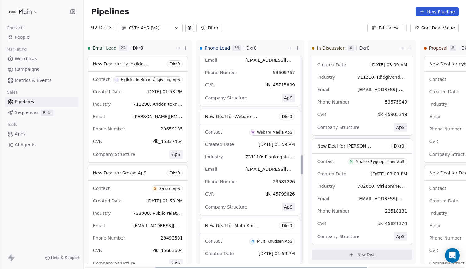
scroll to position [1038, 0]
click at [250, 147] on div "Created Date [DATE] 01:59 PM" at bounding box center [250, 145] width 90 height 10
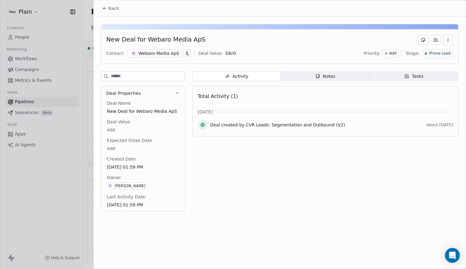
click at [158, 53] on div "Webaro Media ApS" at bounding box center [159, 53] width 41 height 6
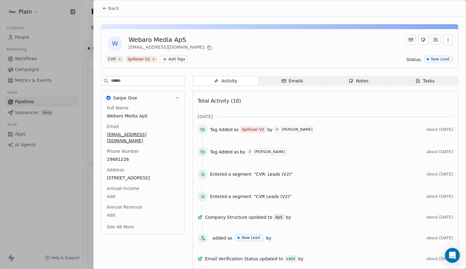
click at [121, 221] on button "See 48 More" at bounding box center [120, 226] width 35 height 11
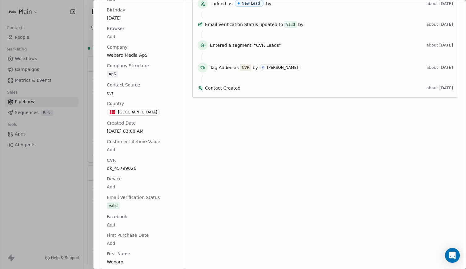
scroll to position [235, 0]
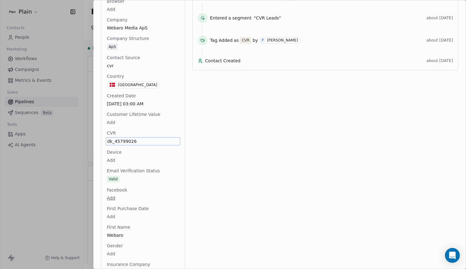
click at [135, 138] on span "dk_45799026" at bounding box center [143, 141] width 72 height 6
click at [143, 134] on textarea "**********" at bounding box center [140, 140] width 69 height 19
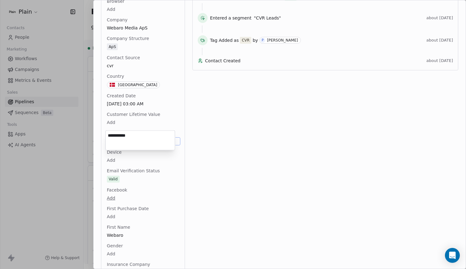
click at [143, 134] on textarea "**********" at bounding box center [140, 140] width 69 height 19
click at [59, 119] on html "Plain Contacts People Marketing Workflows Campaigns Metrics & Events Sales Pipe…" at bounding box center [233, 134] width 466 height 269
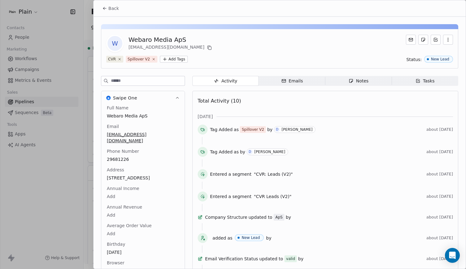
click at [109, 6] on span "Back" at bounding box center [114, 8] width 11 height 6
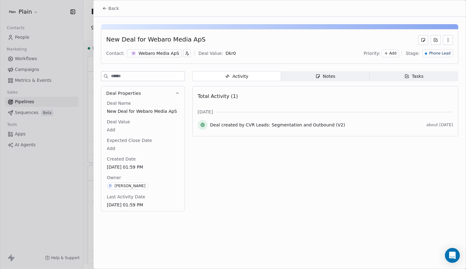
click at [105, 9] on icon at bounding box center [104, 8] width 5 height 5
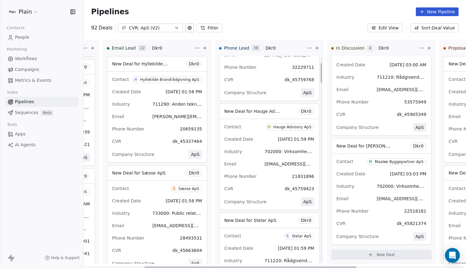
scroll to position [62, 0]
click at [249, 142] on div "Created Date [DATE] 01:59 PM" at bounding box center [269, 139] width 90 height 10
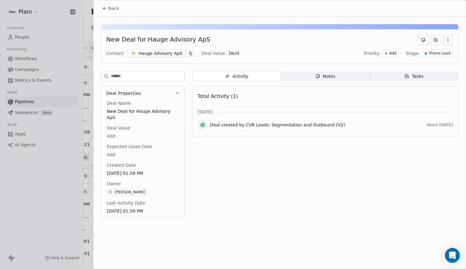
click at [323, 82] on div "Activity Activity Notes Notes Tasks Tasks Total Activity (1) [DATE] Deal create…" at bounding box center [326, 146] width 266 height 150
click at [324, 74] on div "Notes" at bounding box center [326, 76] width 20 height 7
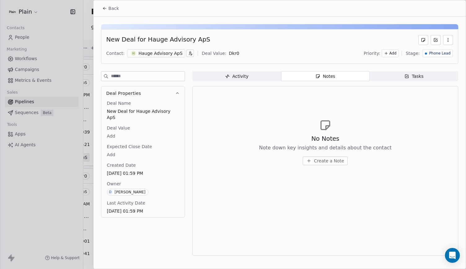
click at [315, 162] on span "Create a Note" at bounding box center [329, 161] width 30 height 6
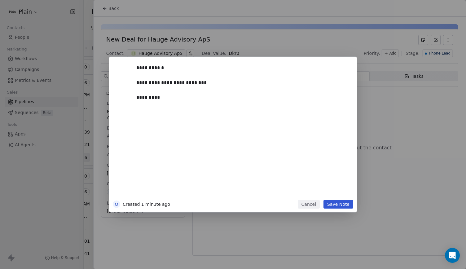
click at [337, 202] on button "Save Note" at bounding box center [339, 204] width 30 height 9
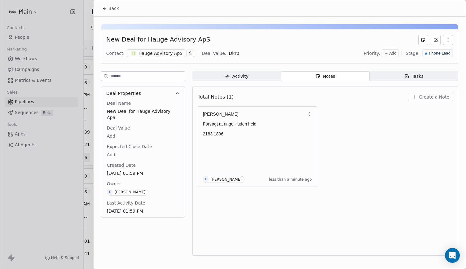
click at [110, 10] on span "Back" at bounding box center [114, 8] width 11 height 6
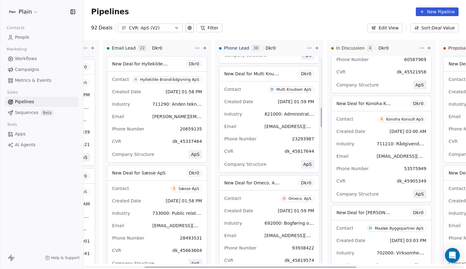
scroll to position [534, 0]
